Goal: Task Accomplishment & Management: Manage account settings

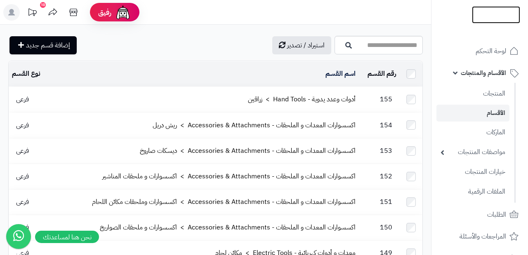
click at [487, 24] on img at bounding box center [496, 32] width 48 height 17
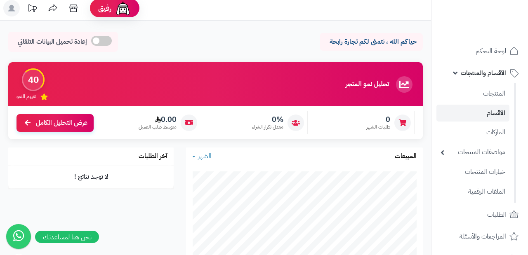
scroll to position [28, 0]
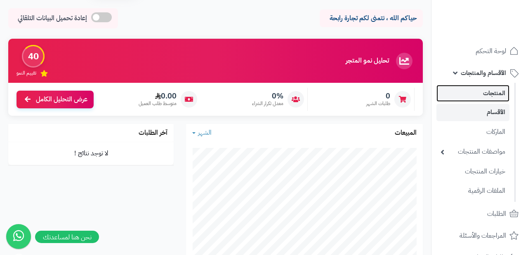
click at [494, 92] on link "المنتجات" at bounding box center [473, 93] width 73 height 17
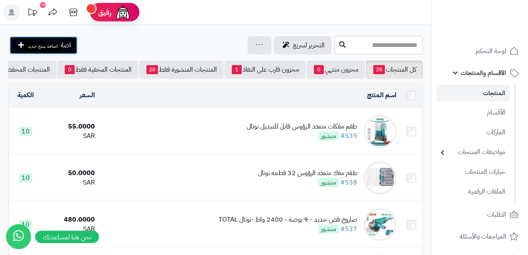
click at [49, 50] on span "اضافة منتج جديد" at bounding box center [49, 45] width 43 height 10
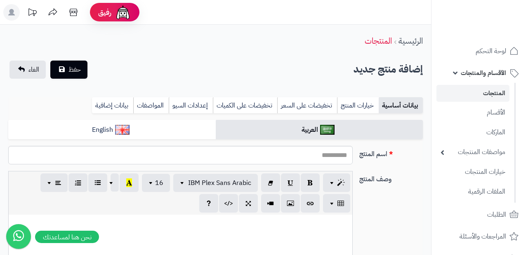
select select
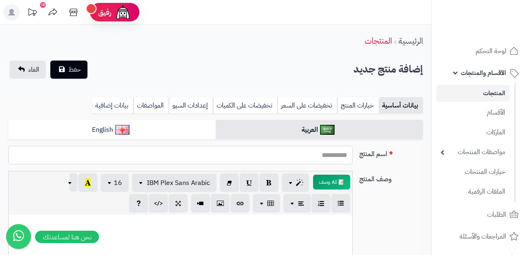
click at [275, 146] on input "اسم المنتج" at bounding box center [180, 155] width 345 height 19
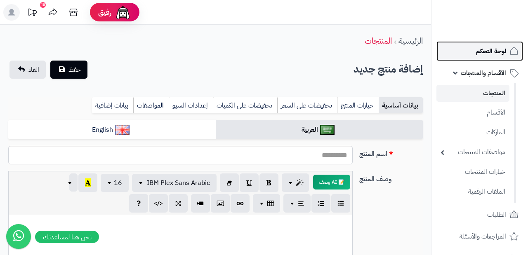
click at [482, 53] on span "لوحة التحكم" at bounding box center [491, 51] width 30 height 12
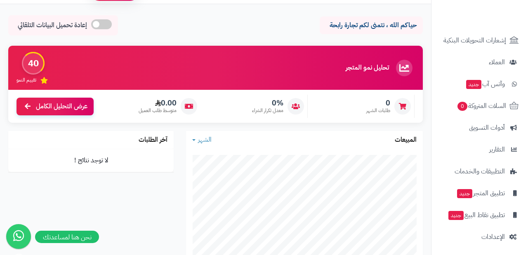
scroll to position [122, 0]
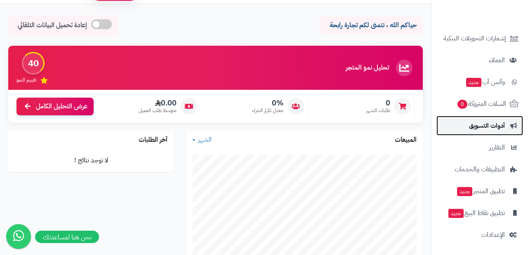
click at [477, 126] on span "أدوات التسويق" at bounding box center [487, 126] width 36 height 12
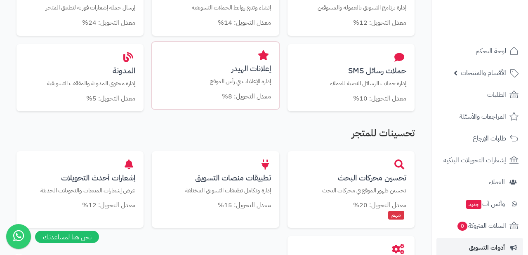
scroll to position [373, 0]
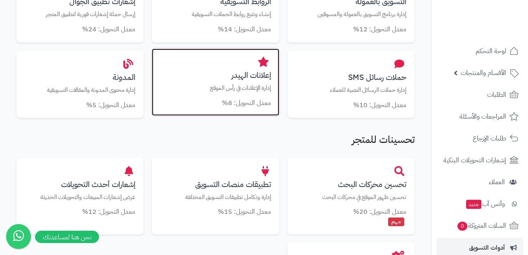
click at [249, 84] on p "إدارة الإعلانات في رأس الموقع" at bounding box center [215, 88] width 111 height 9
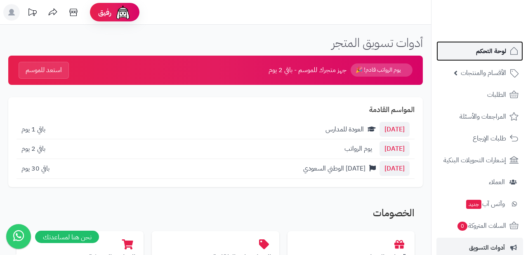
click at [495, 51] on span "لوحة التحكم" at bounding box center [491, 51] width 30 height 12
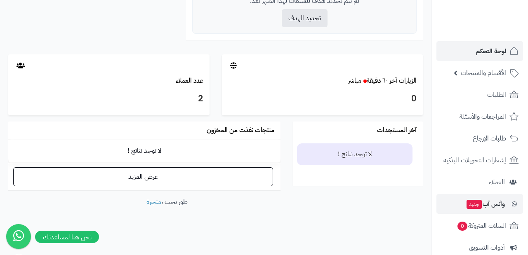
scroll to position [122, 0]
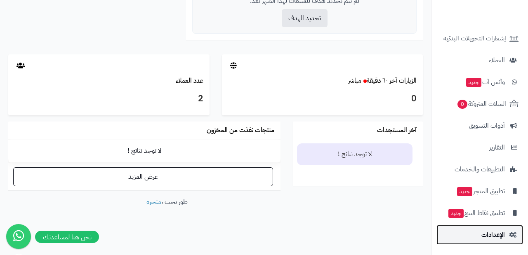
click at [499, 237] on span "الإعدادات" at bounding box center [494, 235] width 24 height 12
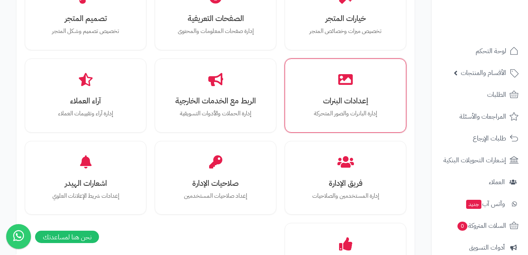
scroll to position [312, 0]
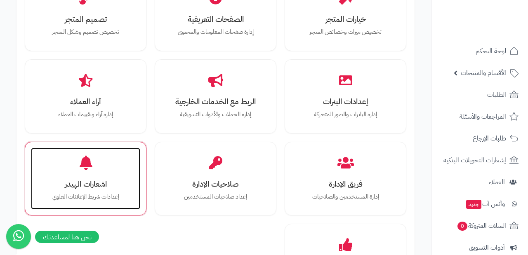
click at [114, 187] on h3 "اشعارات الهيدر" at bounding box center [85, 184] width 93 height 9
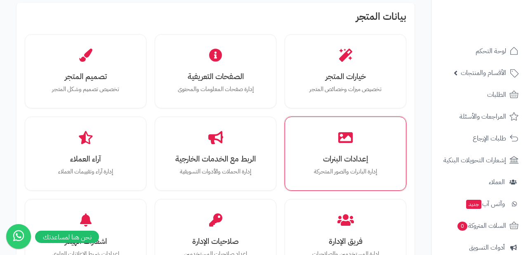
scroll to position [232, 0]
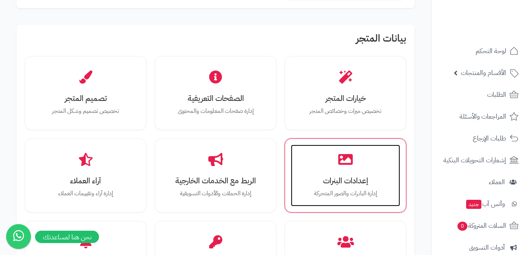
click at [343, 156] on icon at bounding box center [345, 159] width 14 height 14
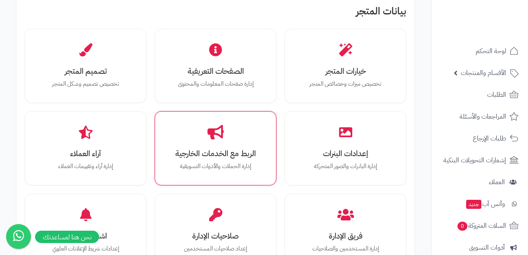
scroll to position [262, 0]
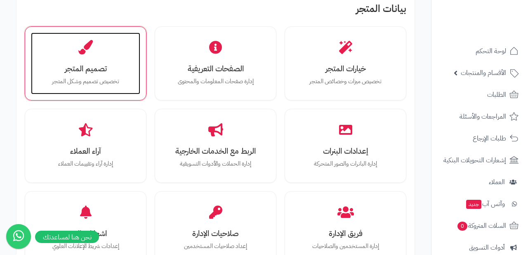
click at [104, 73] on h3 "تصميم المتجر" at bounding box center [85, 68] width 93 height 9
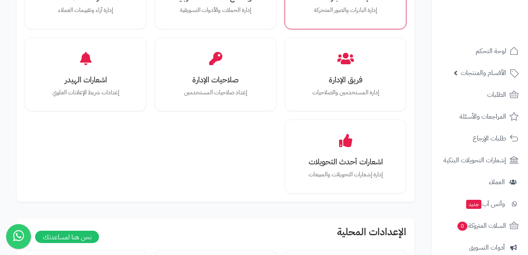
scroll to position [419, 0]
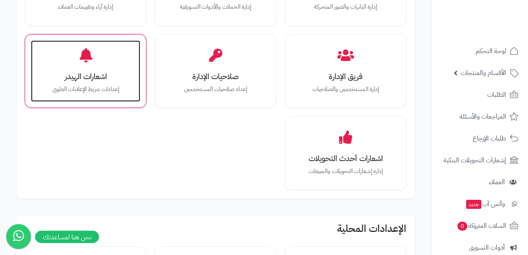
click at [89, 73] on h3 "اشعارات الهيدر" at bounding box center [85, 76] width 93 height 9
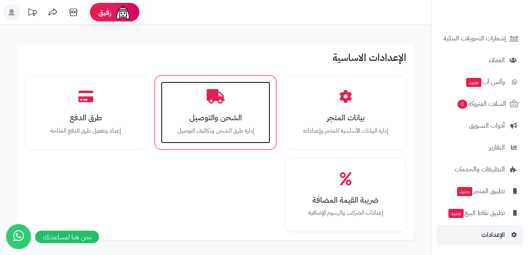
click at [241, 109] on div "الشحن والتوصيل إدارة طرق الشحن وتكاليف التوصيل" at bounding box center [215, 113] width 109 height 62
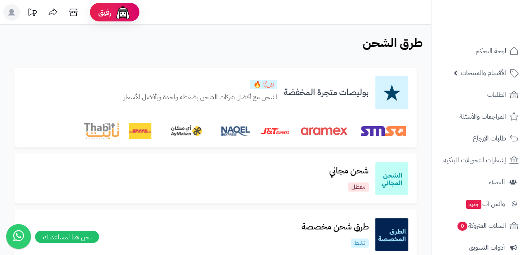
click at [295, 106] on div "بوليصات متجرة المخفضة قريبًا 🔥 اشحن مع أفضل شركات الشحن بضغطة واحدة وبأفضل الأس…" at bounding box center [216, 92] width 386 height 33
click at [320, 55] on div "طرق الشحن الرئيسية الاضافات" at bounding box center [215, 46] width 431 height 20
click at [321, 55] on div "طرق الشحن الرئيسية الاضافات" at bounding box center [215, 46] width 431 height 20
